Goal: Task Accomplishment & Management: Manage account settings

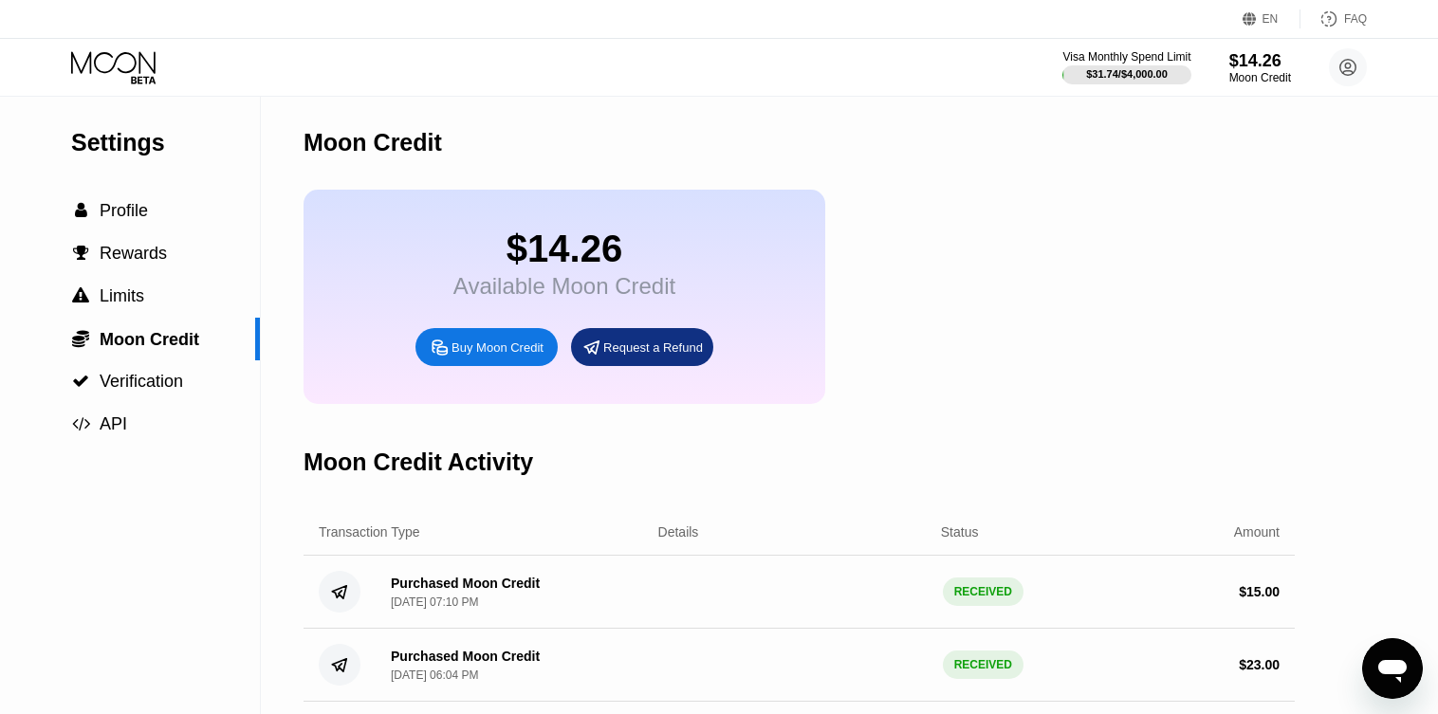
click at [167, 160] on div "Settings  Profile  Rewards  Limits  Moon Credit  Verification  API" at bounding box center [130, 271] width 260 height 350
click at [146, 91] on div "Visa Monthly Spend Limit $31.74 / $4,000.00 $14.26 Moon Credit [PERSON_NAME] [E…" at bounding box center [719, 67] width 1438 height 57
click at [143, 78] on icon at bounding box center [115, 67] width 88 height 33
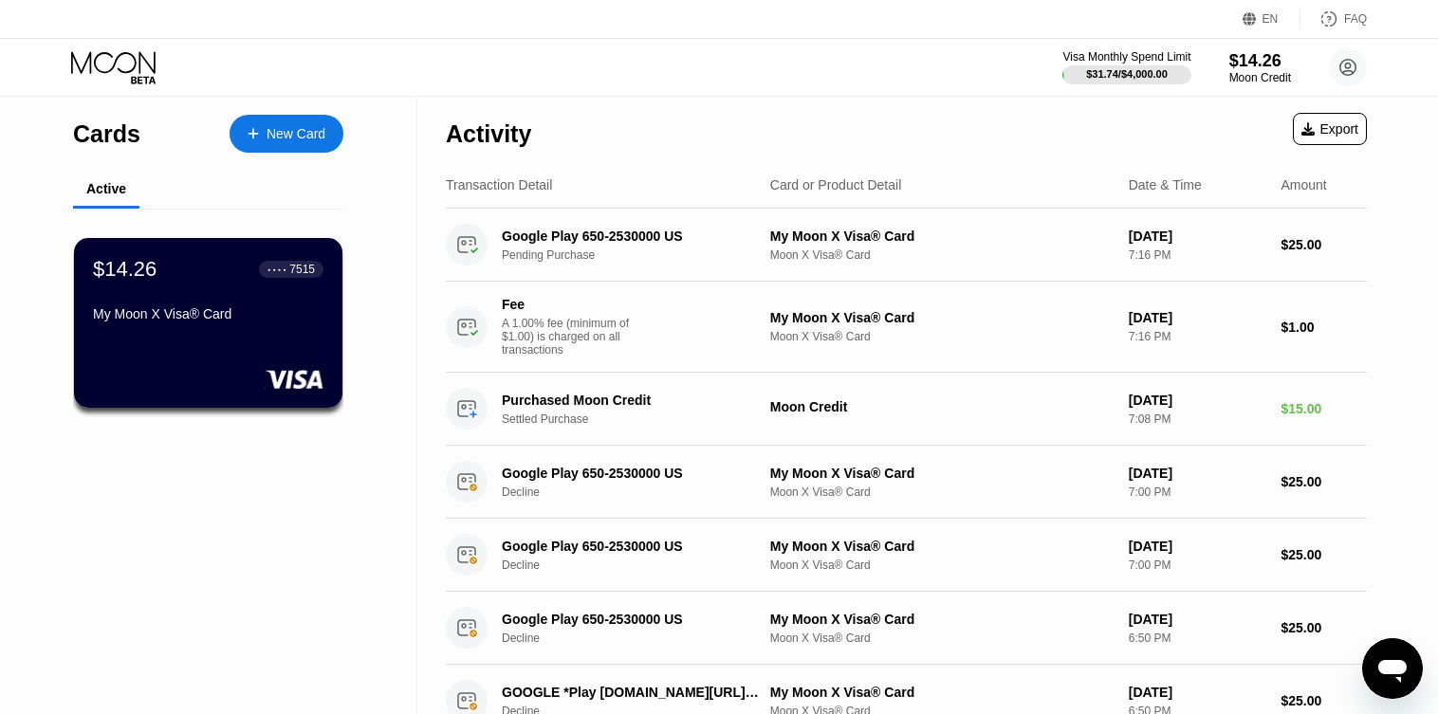
click at [143, 78] on icon at bounding box center [115, 67] width 88 height 33
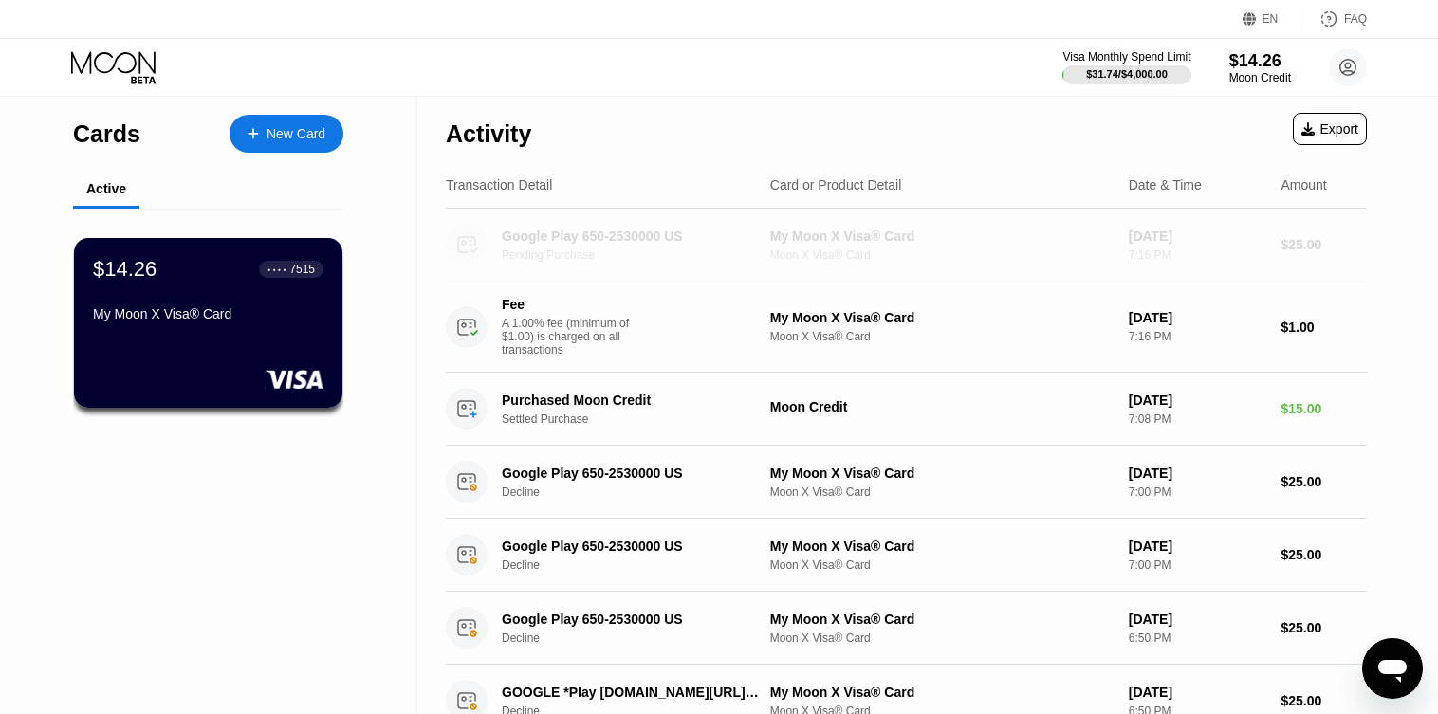
click at [1324, 266] on div "Google Play 650-2530000 US Pending Purchase My Moon X Visa® Card Moon X Visa® C…" at bounding box center [906, 245] width 921 height 73
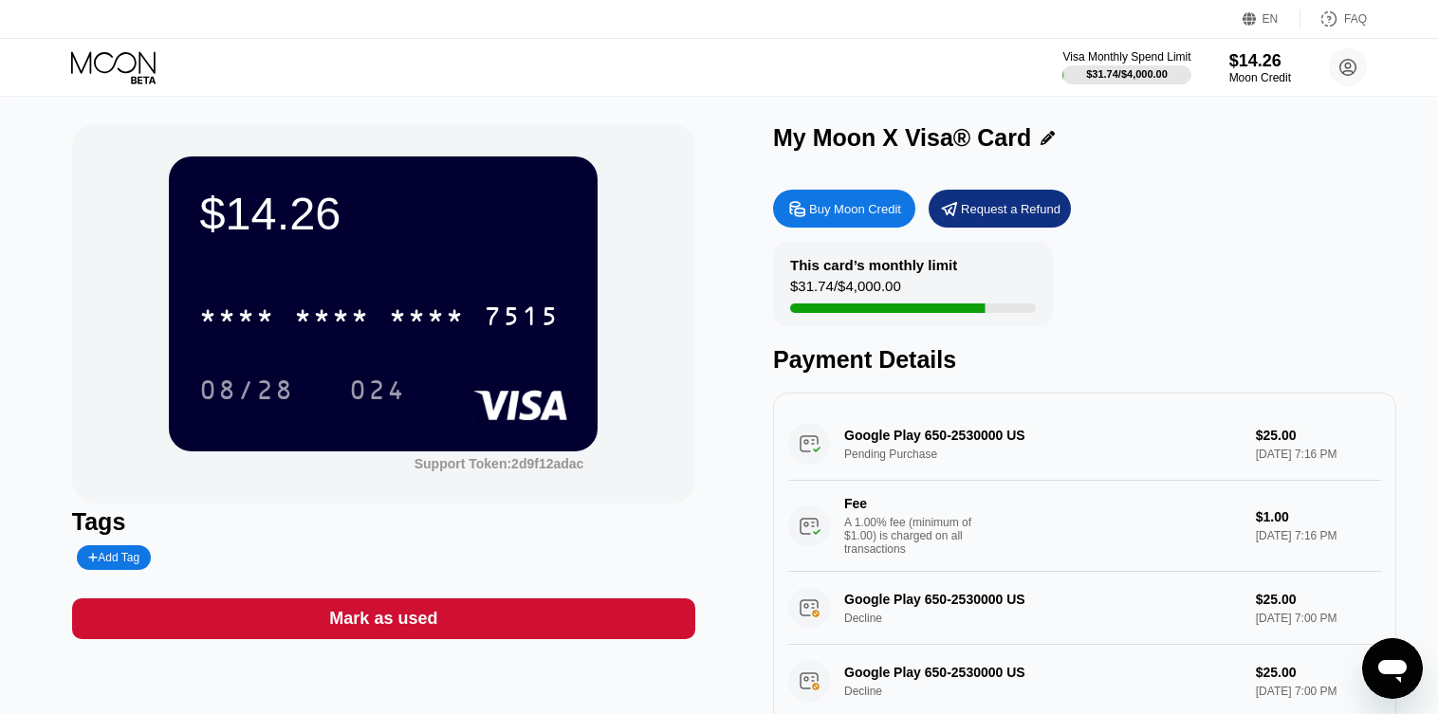
click at [134, 68] on icon at bounding box center [115, 67] width 88 height 33
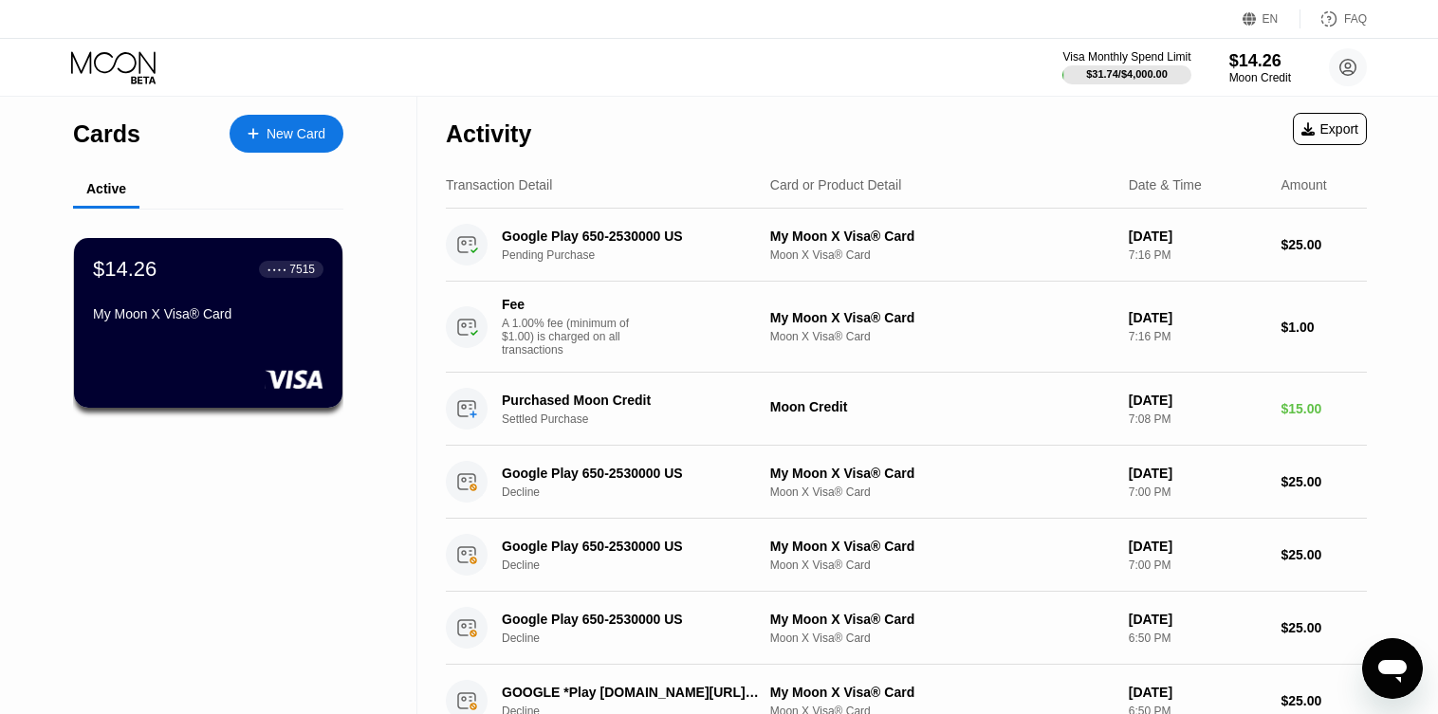
click at [134, 68] on icon at bounding box center [115, 67] width 88 height 33
